Goal: Task Accomplishment & Management: Use online tool/utility

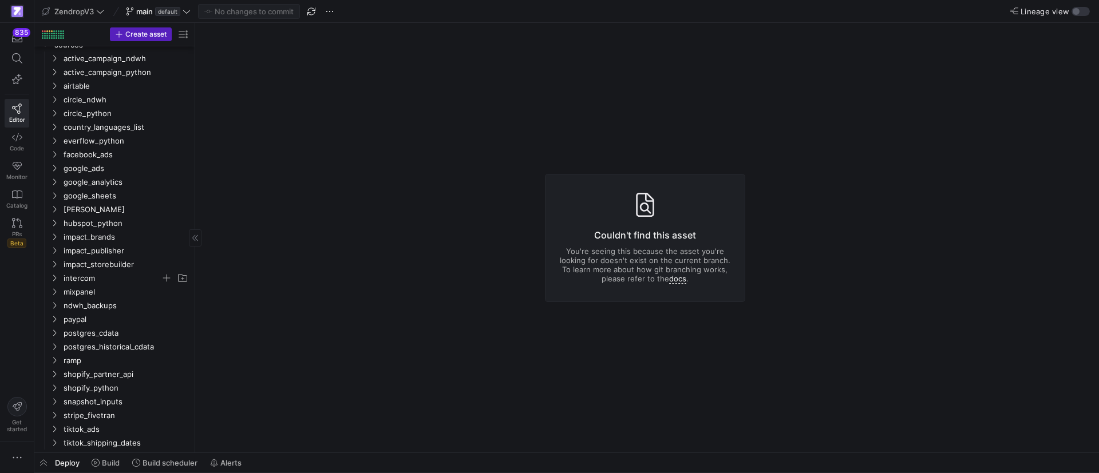
scroll to position [340, 0]
click at [53, 330] on icon "Press SPACE to select this row." at bounding box center [54, 331] width 8 height 7
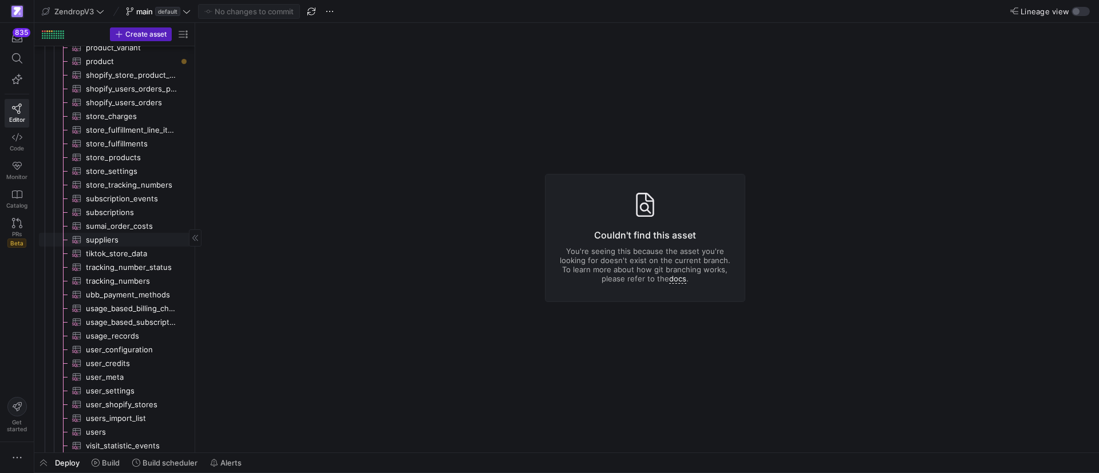
scroll to position [941, 0]
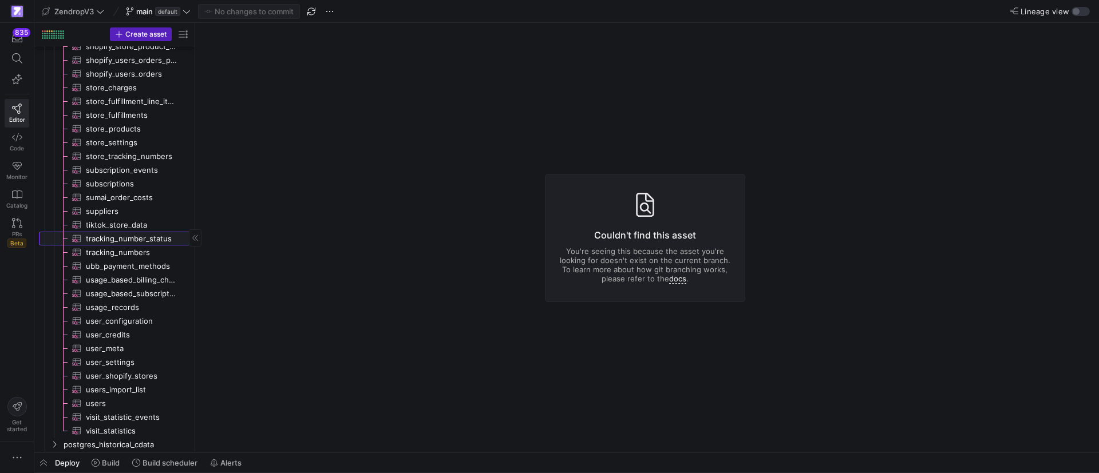
click at [132, 232] on link "tracking_number_status​​​​​​​​​" at bounding box center [114, 239] width 151 height 14
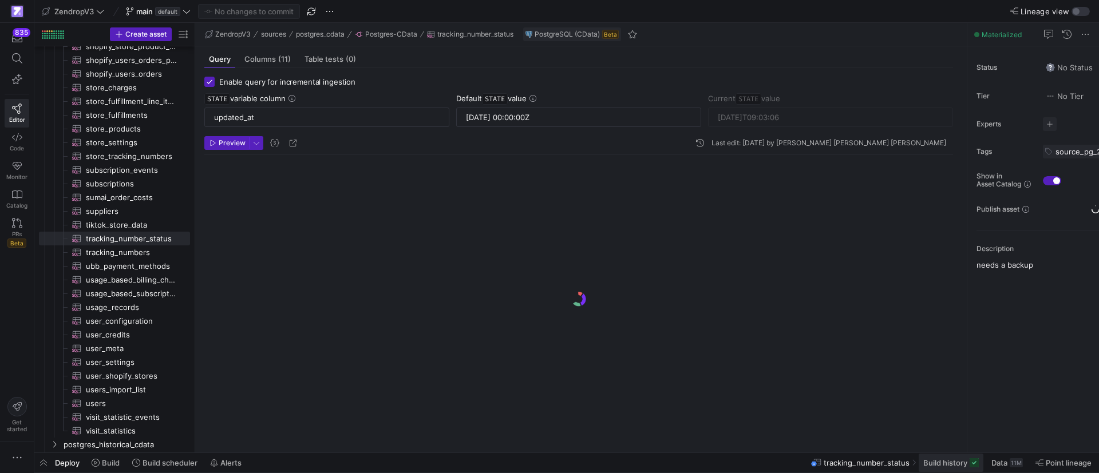
click at [933, 462] on span "Build history" at bounding box center [945, 462] width 44 height 9
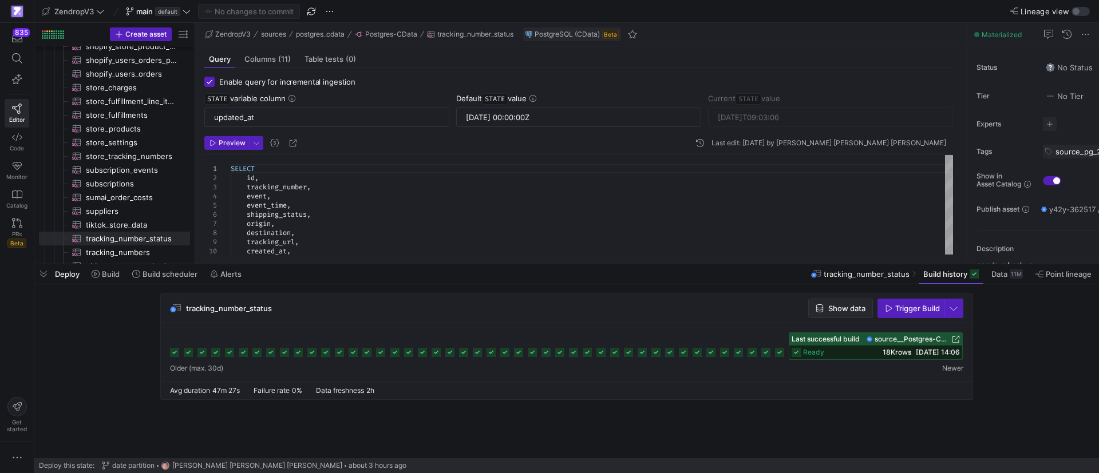
click at [837, 316] on span "button" at bounding box center [841, 308] width 64 height 18
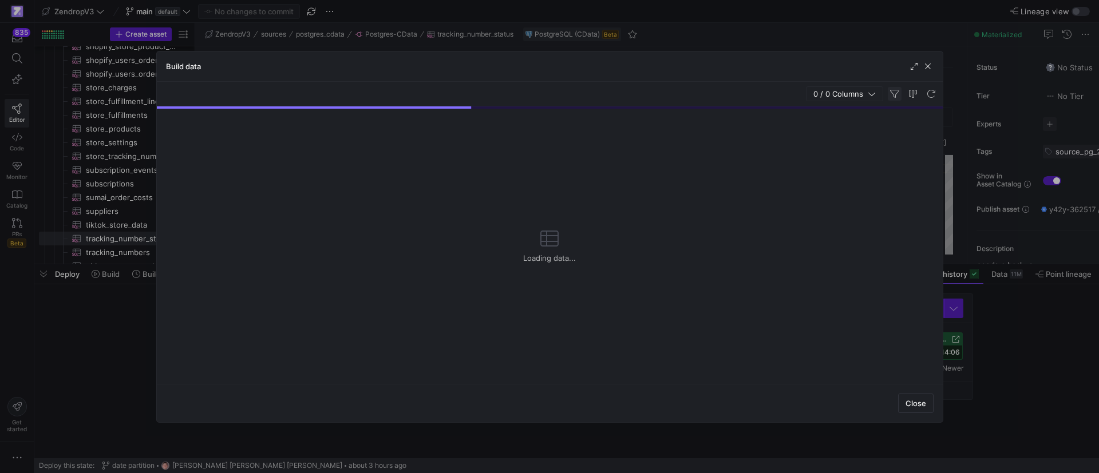
click at [894, 93] on span "button" at bounding box center [895, 94] width 14 height 14
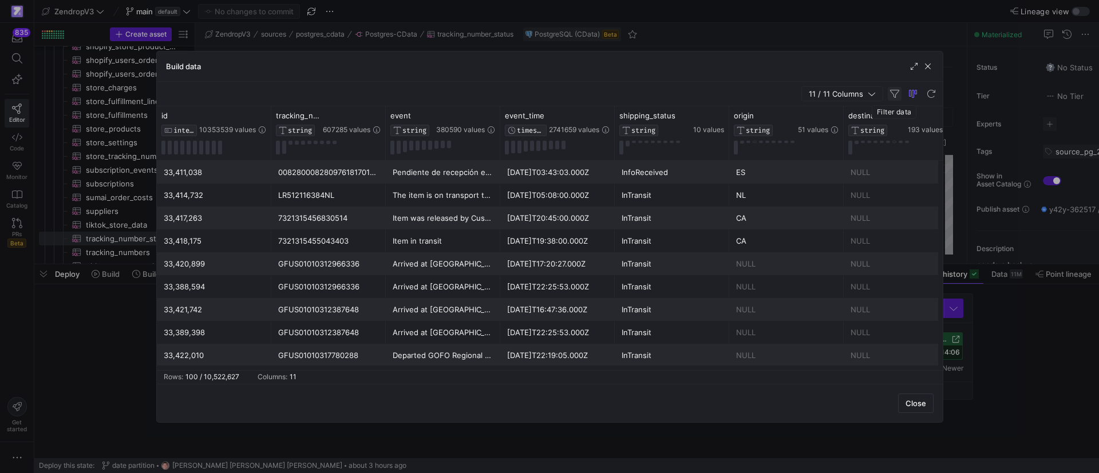
click at [892, 93] on span "button" at bounding box center [895, 94] width 14 height 14
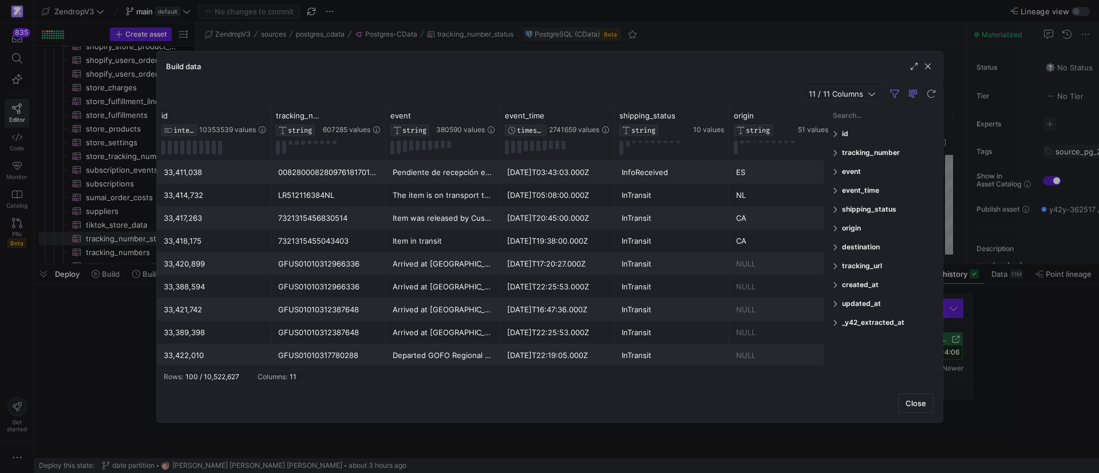
click at [832, 152] on div "tracking_number" at bounding box center [885, 153] width 114 height 18
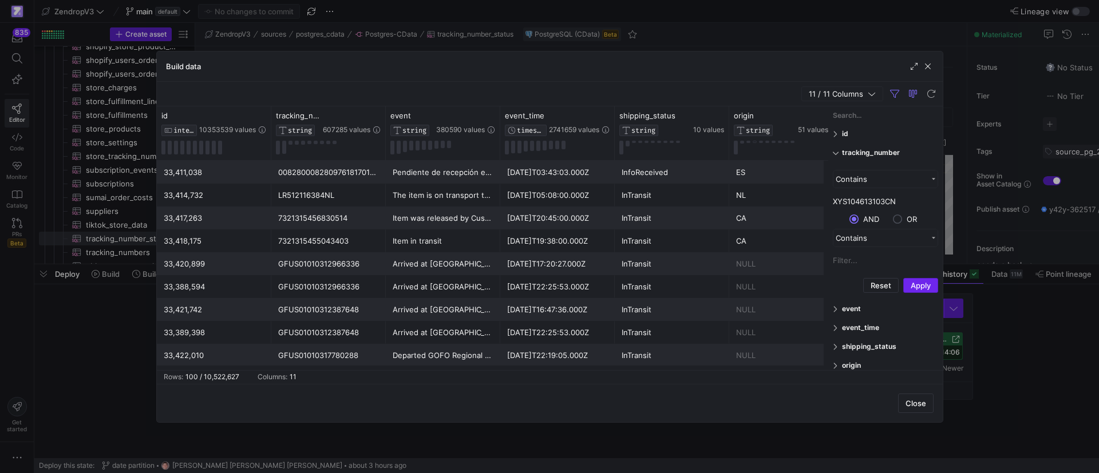
type input "XYS104613103CN"
click at [910, 286] on button "Apply" at bounding box center [920, 285] width 35 height 15
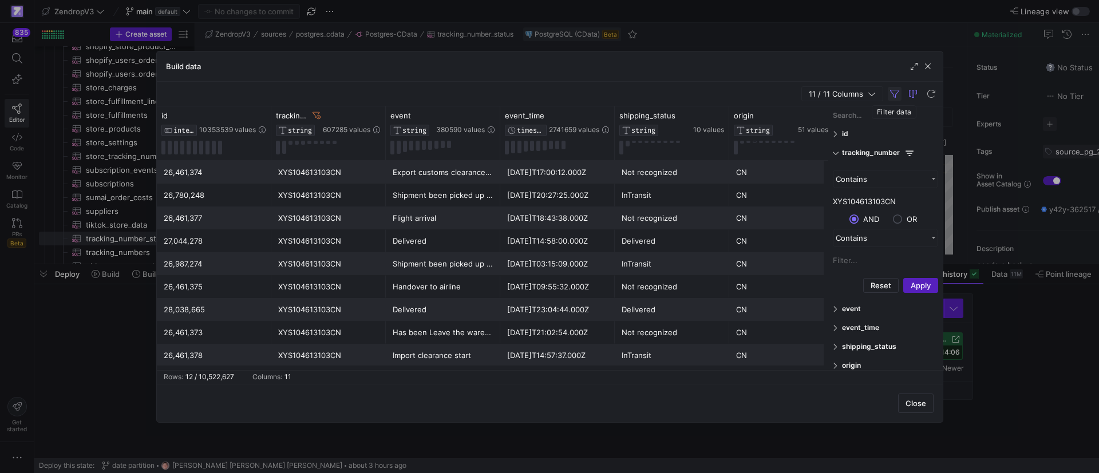
click at [897, 95] on span "button" at bounding box center [895, 94] width 14 height 14
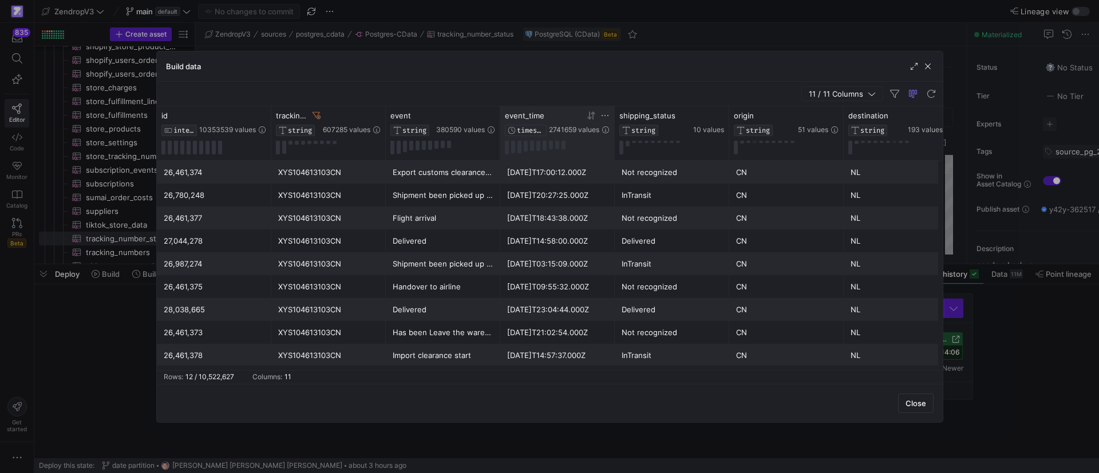
click at [590, 117] on icon at bounding box center [591, 115] width 9 height 9
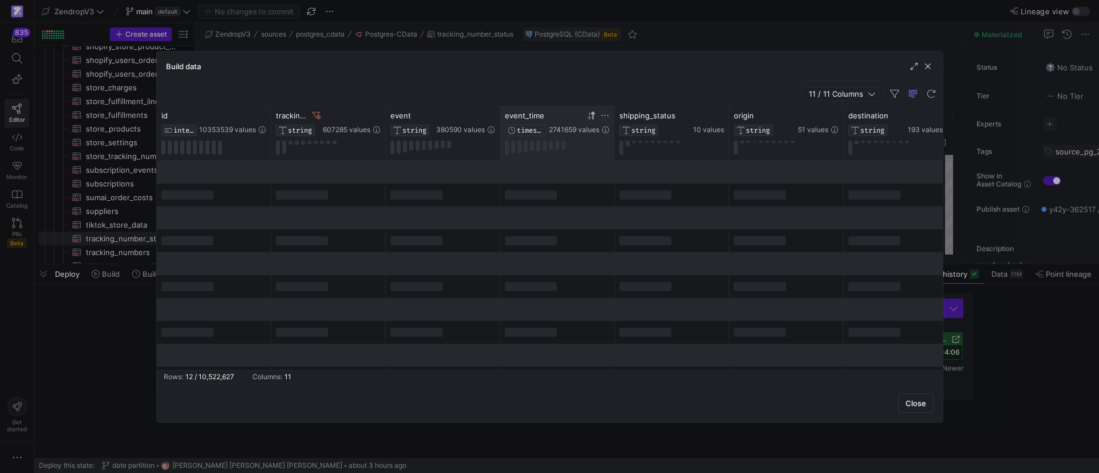
click at [590, 117] on icon at bounding box center [589, 116] width 4 height 8
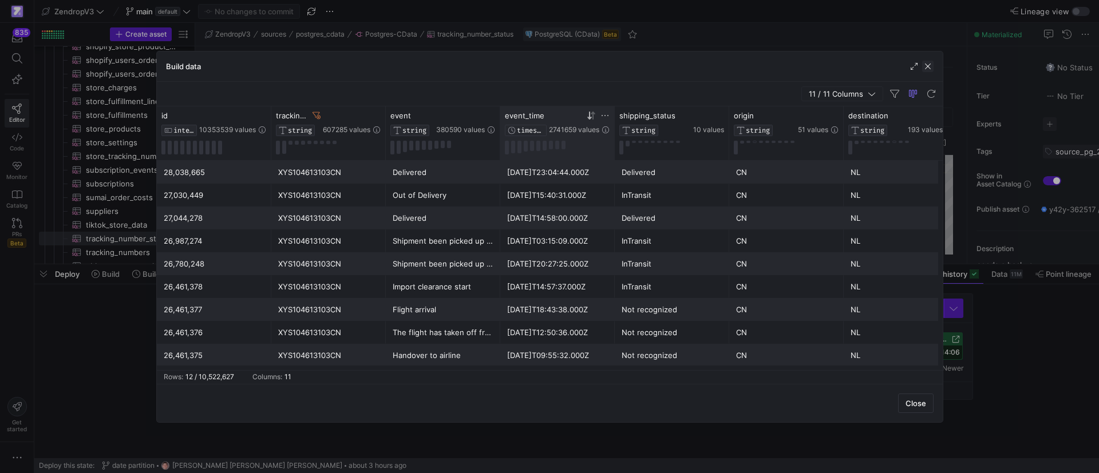
click at [926, 65] on span "button" at bounding box center [927, 66] width 11 height 11
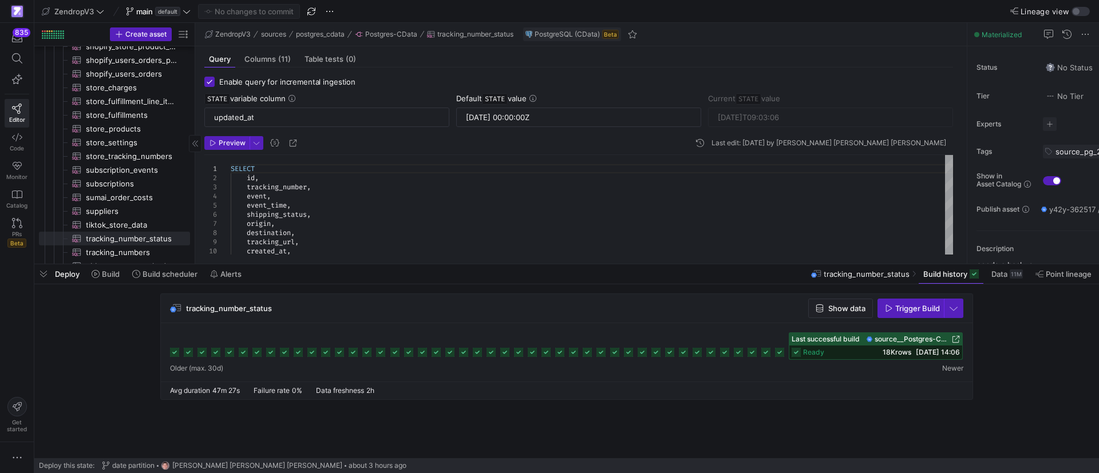
click at [42, 271] on span "button" at bounding box center [43, 273] width 18 height 19
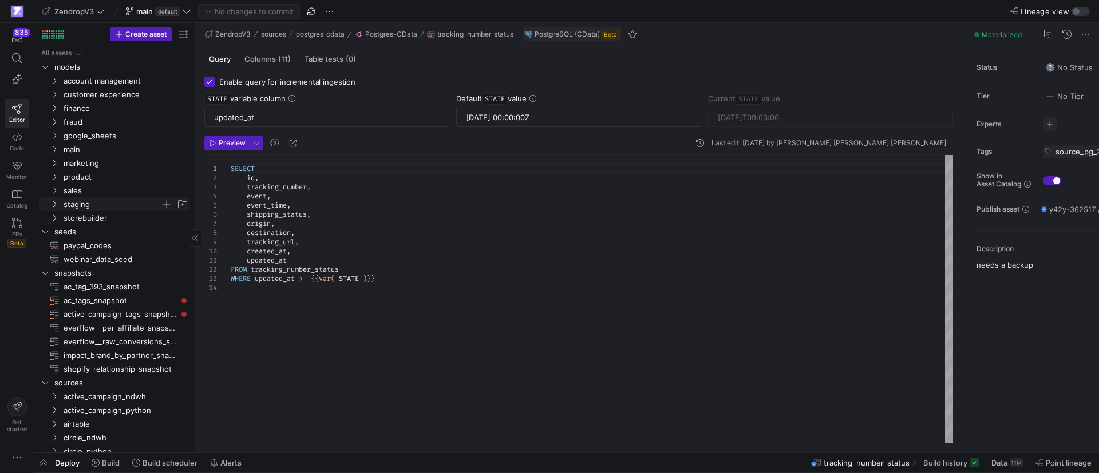
click at [59, 203] on span "staging" at bounding box center [119, 204] width 141 height 13
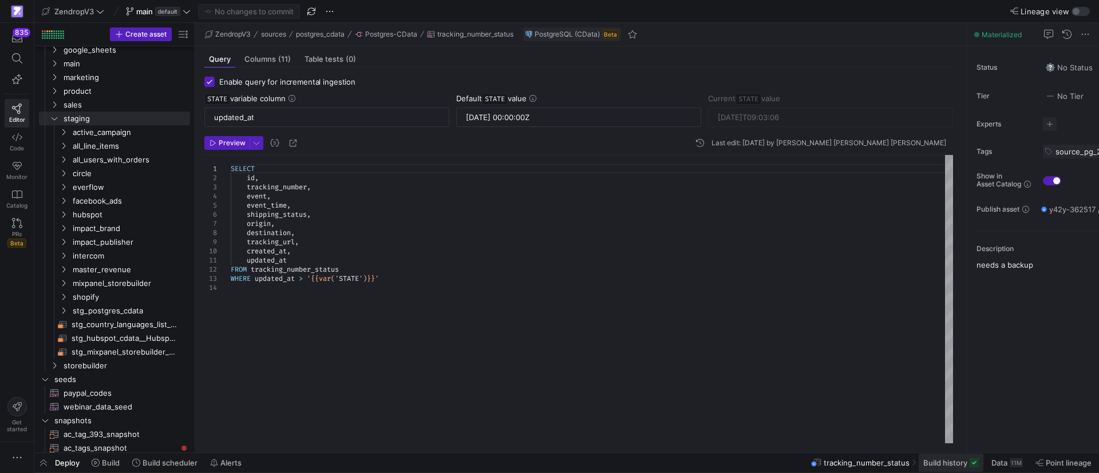
click at [934, 462] on span "Build history" at bounding box center [945, 462] width 44 height 9
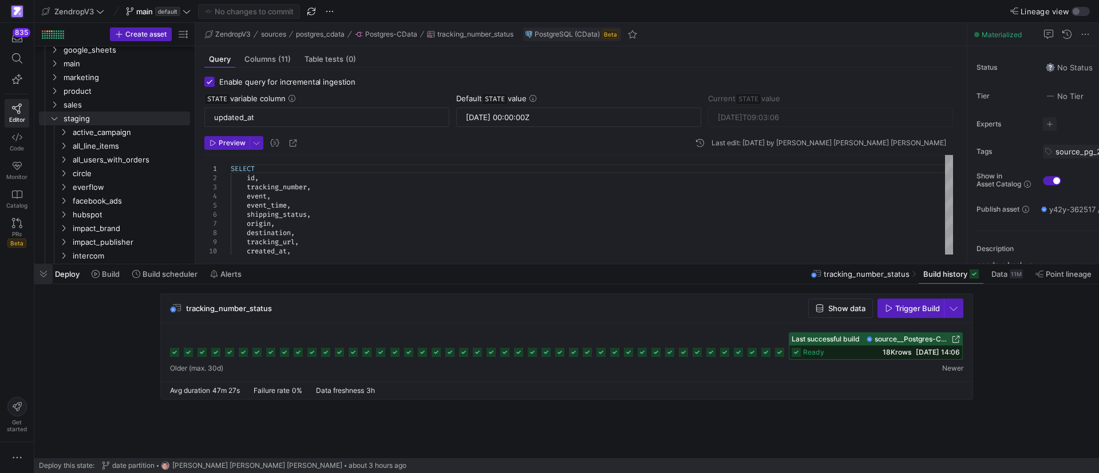
click at [45, 275] on span "button" at bounding box center [43, 273] width 18 height 19
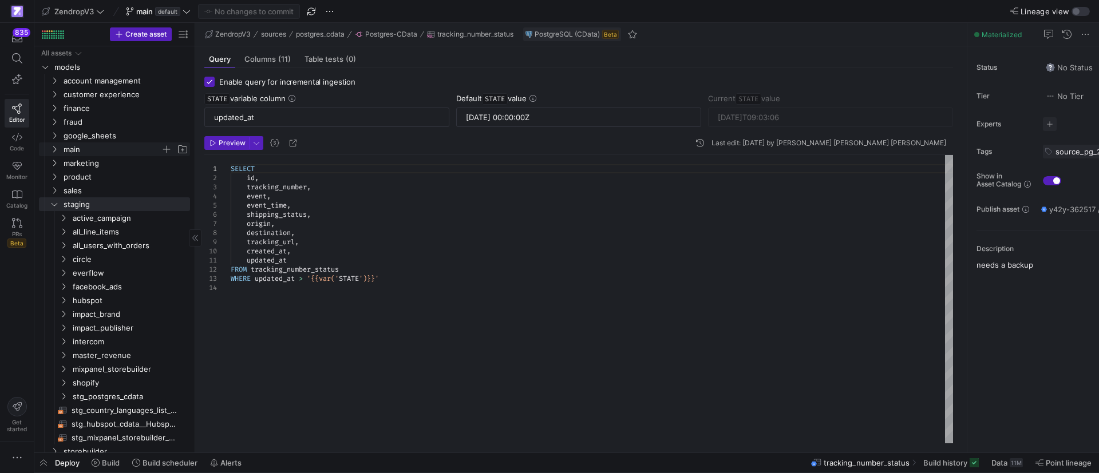
click at [54, 150] on icon "Press SPACE to select this row." at bounding box center [54, 149] width 8 height 7
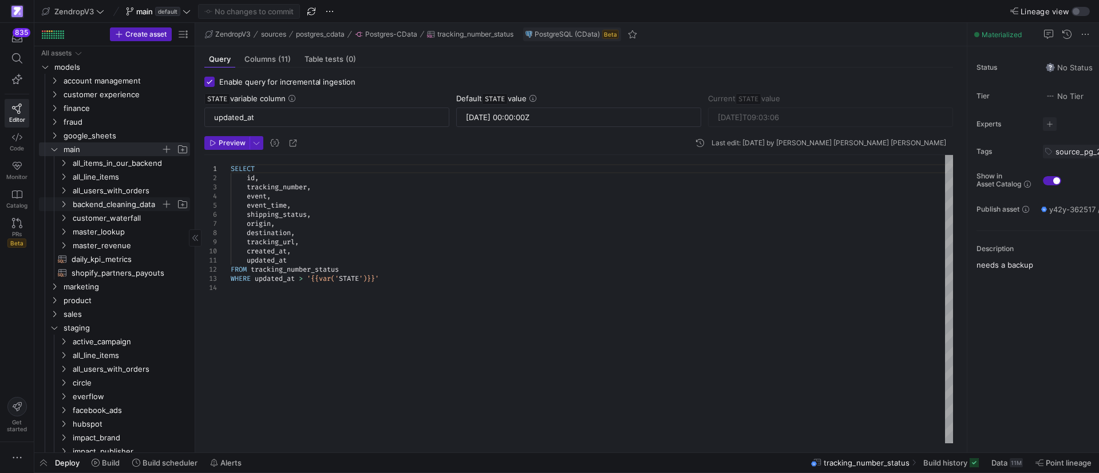
click at [64, 207] on icon "Press SPACE to select this row." at bounding box center [64, 204] width 8 height 7
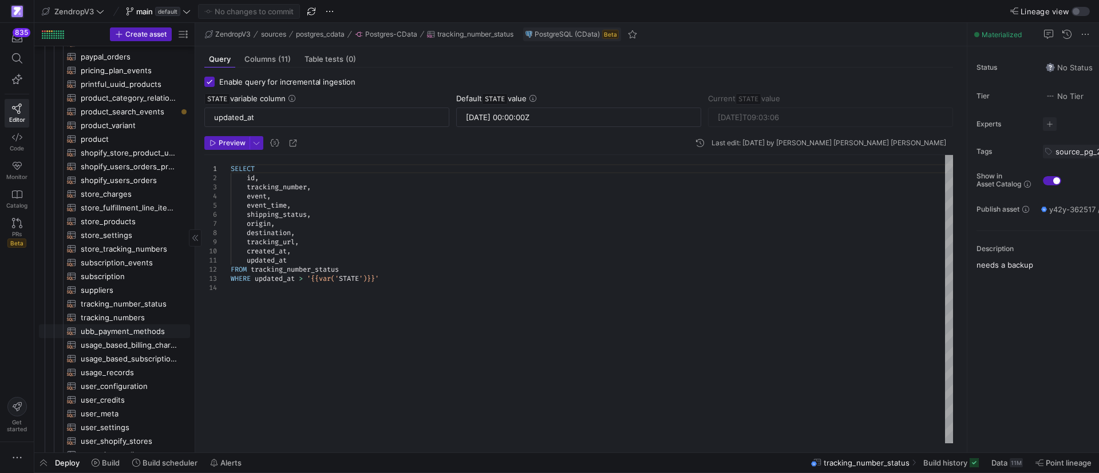
scroll to position [343, 0]
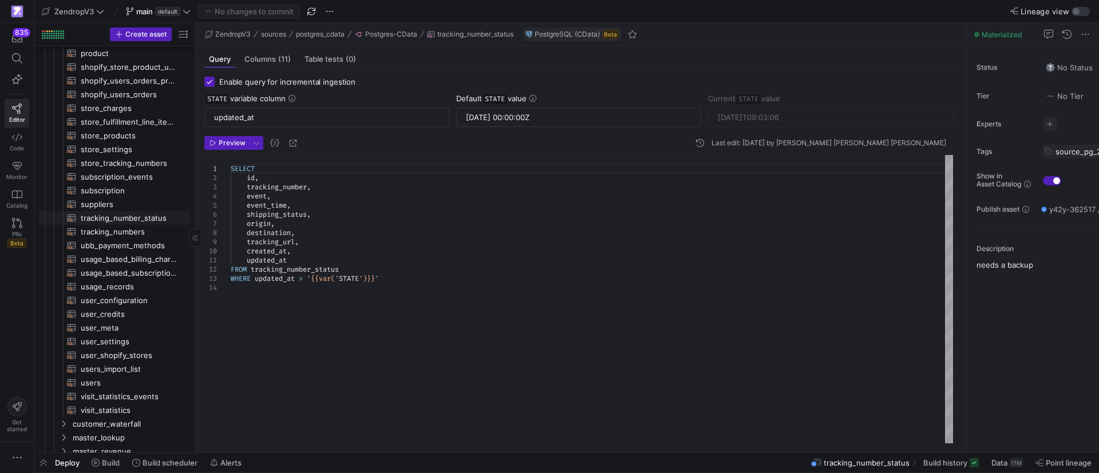
click at [140, 213] on span "tracking_number_status​​​​​​​​​​" at bounding box center [129, 218] width 96 height 13
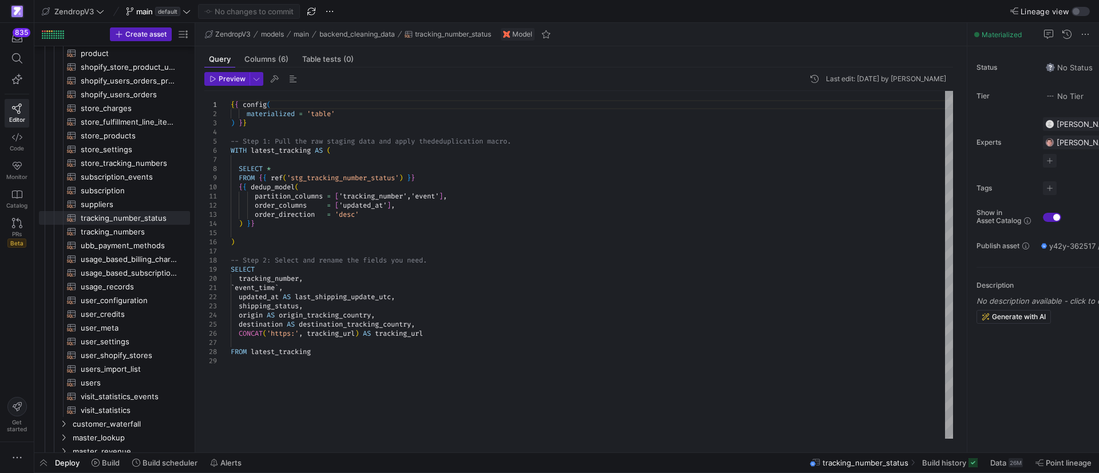
click at [363, 207] on div "{ { config ( materialized = 'table' ) } } -- Step 1: Pull the raw staging data …" at bounding box center [592, 265] width 722 height 348
click at [270, 292] on div "{ { config ( materialized = 'table' ) } } -- Step 1: Pull the raw staging data …" at bounding box center [592, 265] width 722 height 348
click at [268, 287] on div "{ { config ( materialized = 'table' ) } } -- Step 1: Pull the raw staging data …" at bounding box center [592, 265] width 722 height 348
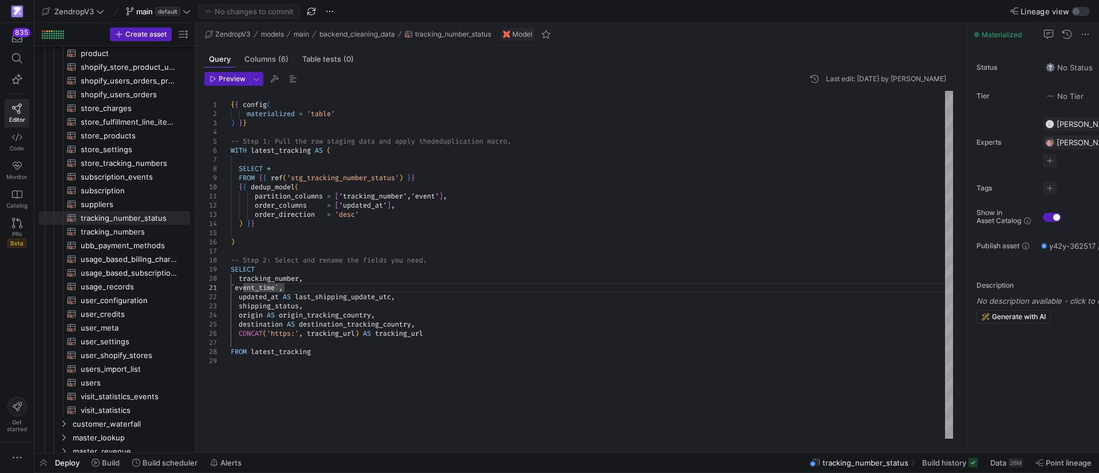
click at [268, 287] on div "{ { config ( materialized = 'table' ) } } -- Step 1: Pull the raw staging data …" at bounding box center [592, 265] width 722 height 348
click at [259, 290] on div "{ { config ( materialized = 'table' ) } } -- Step 1: Pull the raw staging data …" at bounding box center [592, 265] width 722 height 348
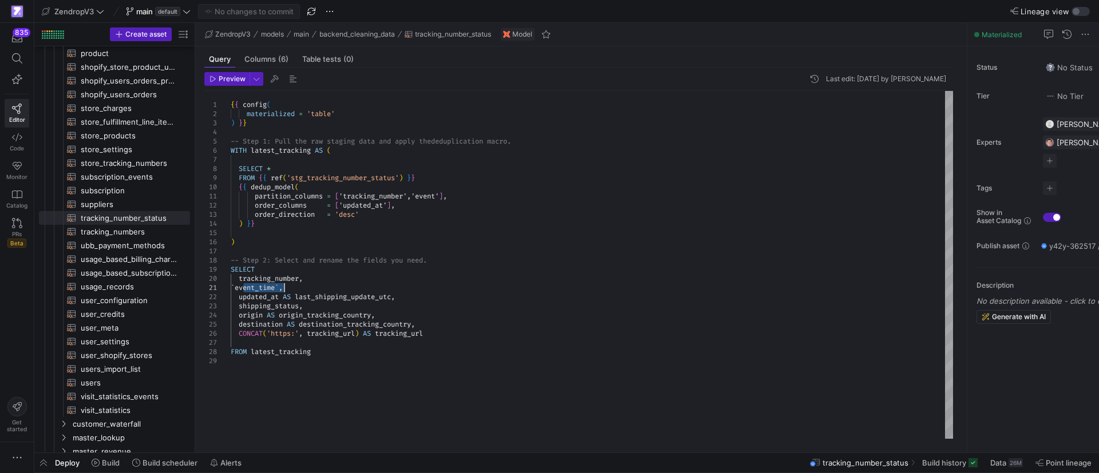
click at [371, 206] on div "{ { config ( materialized = 'table' ) } } -- Step 1: Pull the raw staging data …" at bounding box center [592, 265] width 722 height 348
type textarea "partition_columns = ['tracking_number','event'], order_columns = ['event_time']…"
click at [263, 8] on span "Commit & push (1)" at bounding box center [254, 11] width 64 height 9
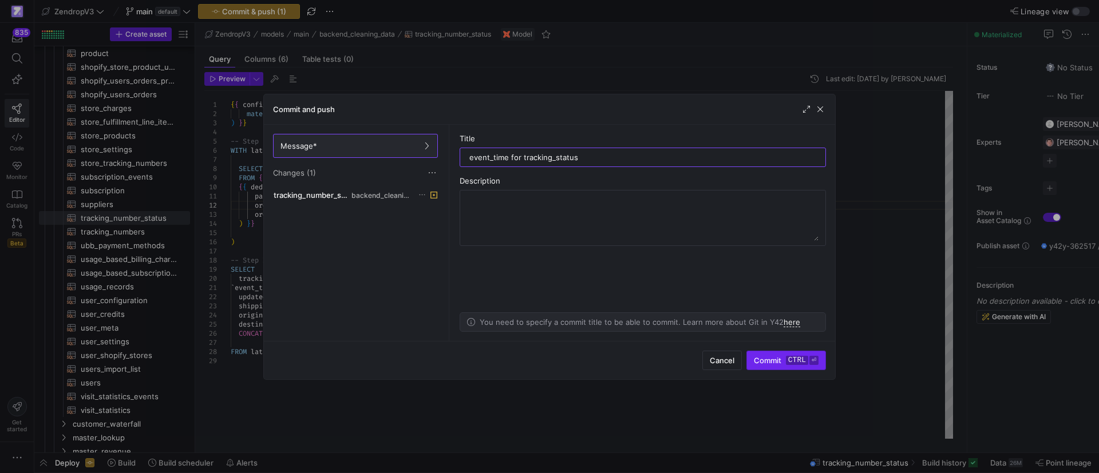
type input "event_time for tracking_status"
drag, startPoint x: 791, startPoint y: 357, endPoint x: 797, endPoint y: 366, distance: 10.0
click at [791, 356] on kbd "ctrl" at bounding box center [797, 360] width 22 height 9
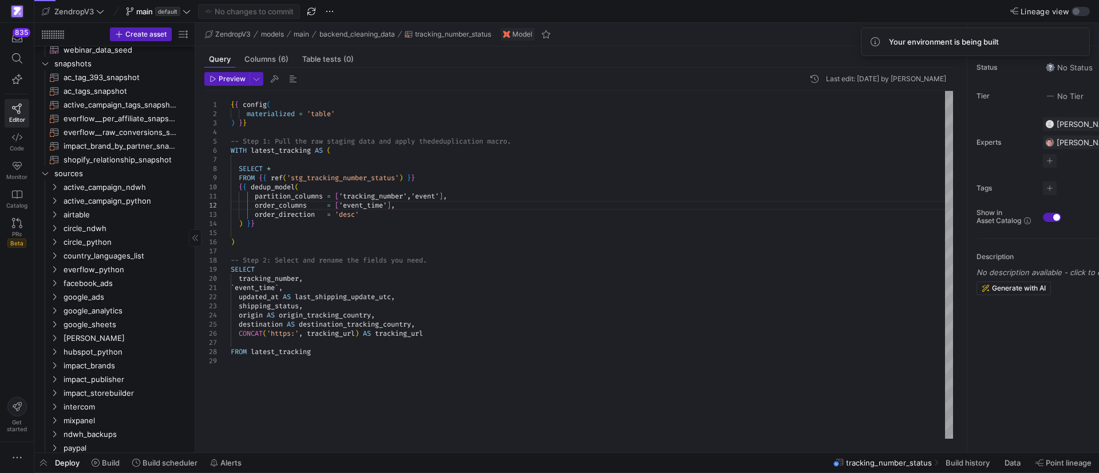
scroll to position [1116, 0]
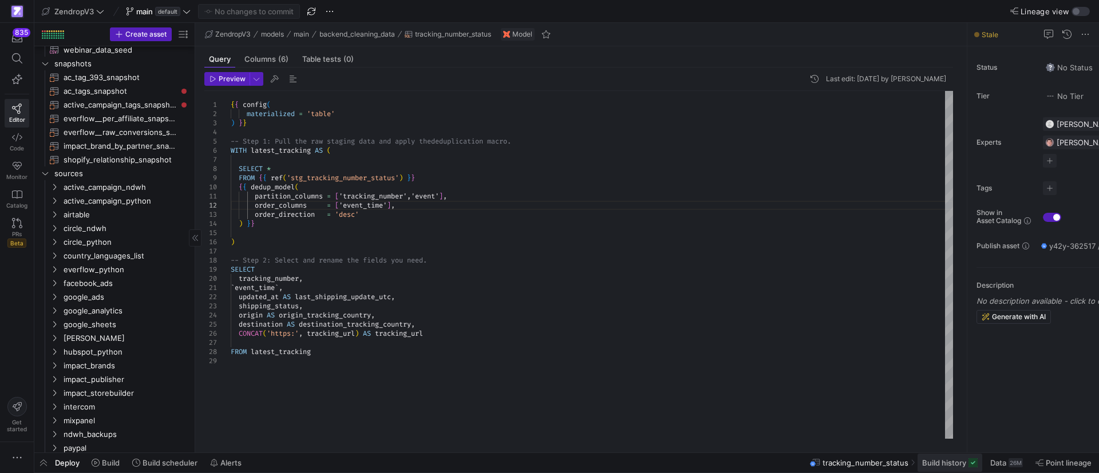
click at [942, 462] on span "Build history" at bounding box center [944, 462] width 44 height 9
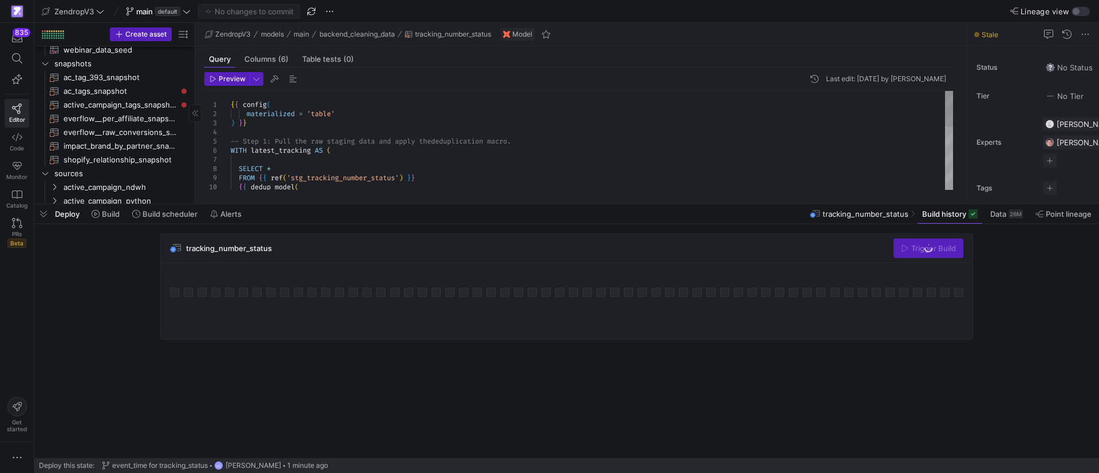
drag, startPoint x: 698, startPoint y: 262, endPoint x: 685, endPoint y: 201, distance: 61.4
click at [685, 202] on div at bounding box center [566, 204] width 1064 height 5
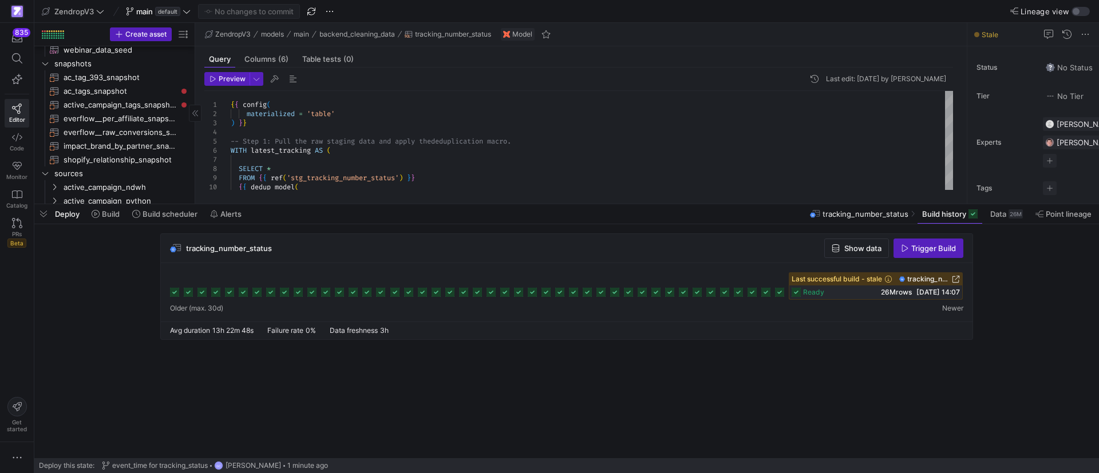
drag, startPoint x: 946, startPoint y: 249, endPoint x: 946, endPoint y: 256, distance: 6.9
click at [946, 249] on span "Trigger Build" at bounding box center [933, 248] width 45 height 9
click at [40, 213] on span "button" at bounding box center [43, 213] width 18 height 19
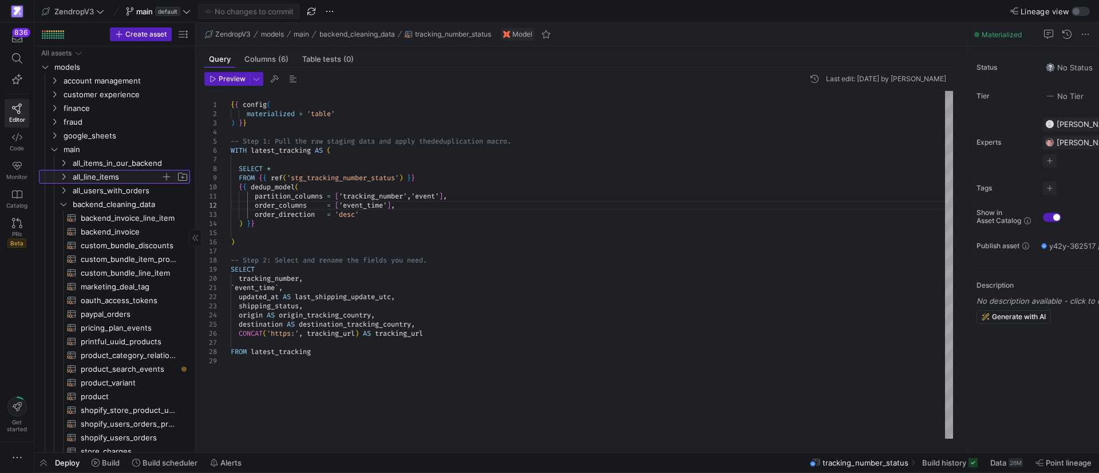
click at [63, 176] on icon "Press SPACE to select this row." at bounding box center [64, 176] width 8 height 7
click at [101, 244] on span "orders_tracking_table​​​​​​​​​​" at bounding box center [129, 245] width 96 height 13
type textarea "{{ config( materialized='table', partition_by={ "field": "order_date_utc", "dat…"
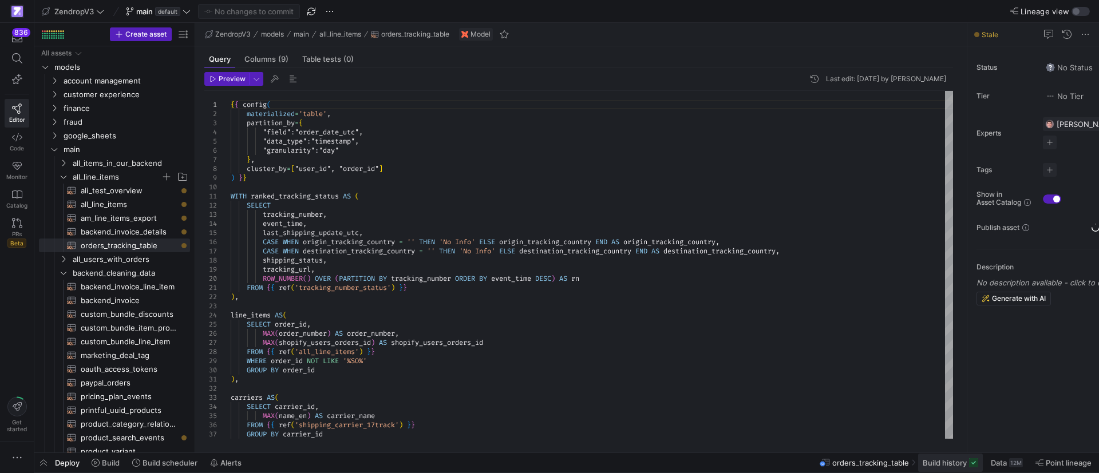
click at [955, 466] on span "Build history" at bounding box center [944, 462] width 44 height 9
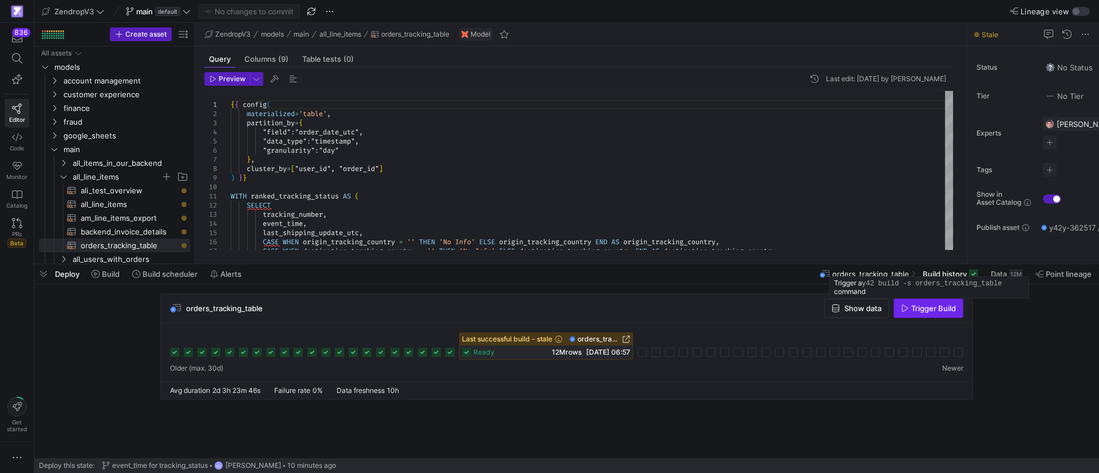
click at [925, 311] on span "Trigger Build" at bounding box center [933, 308] width 45 height 9
